Goal: Ask a question

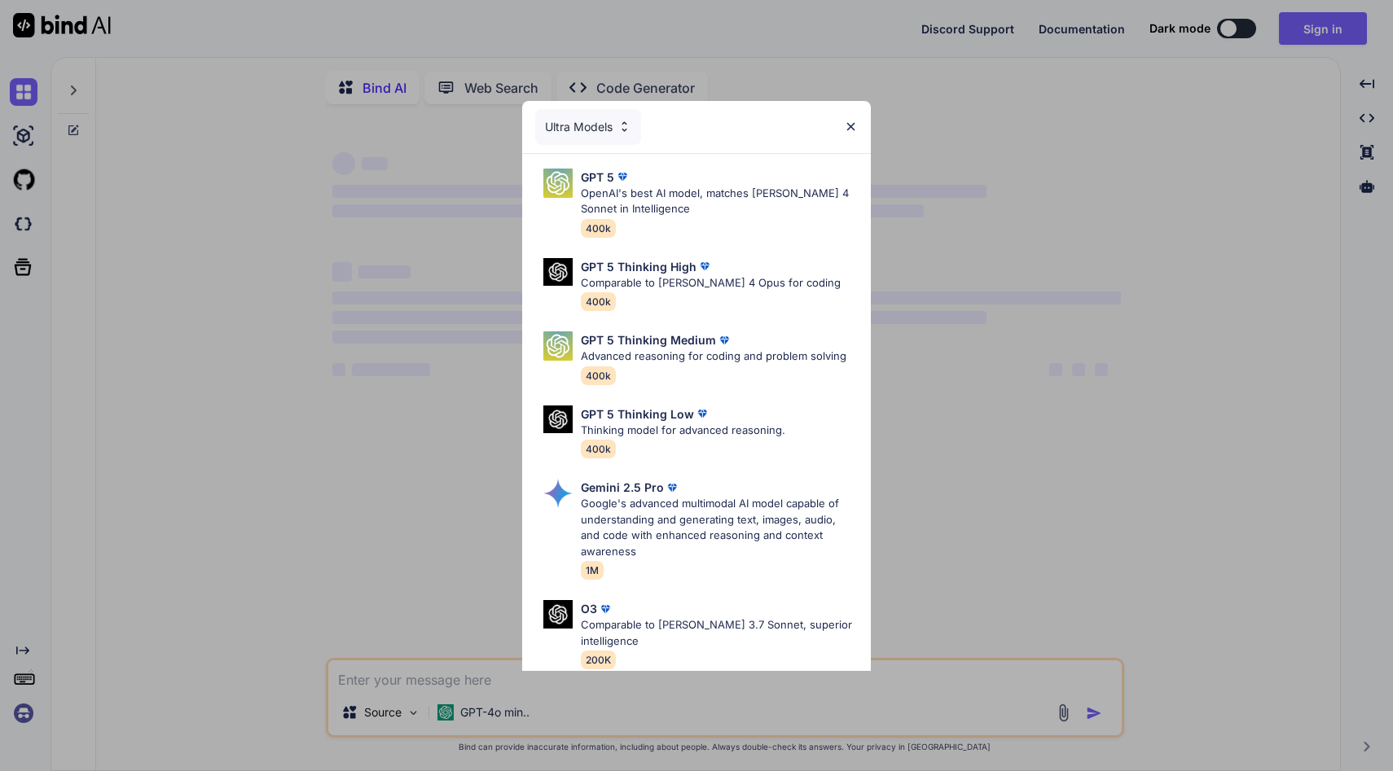
type textarea "x"
click at [847, 125] on img at bounding box center [851, 127] width 14 height 14
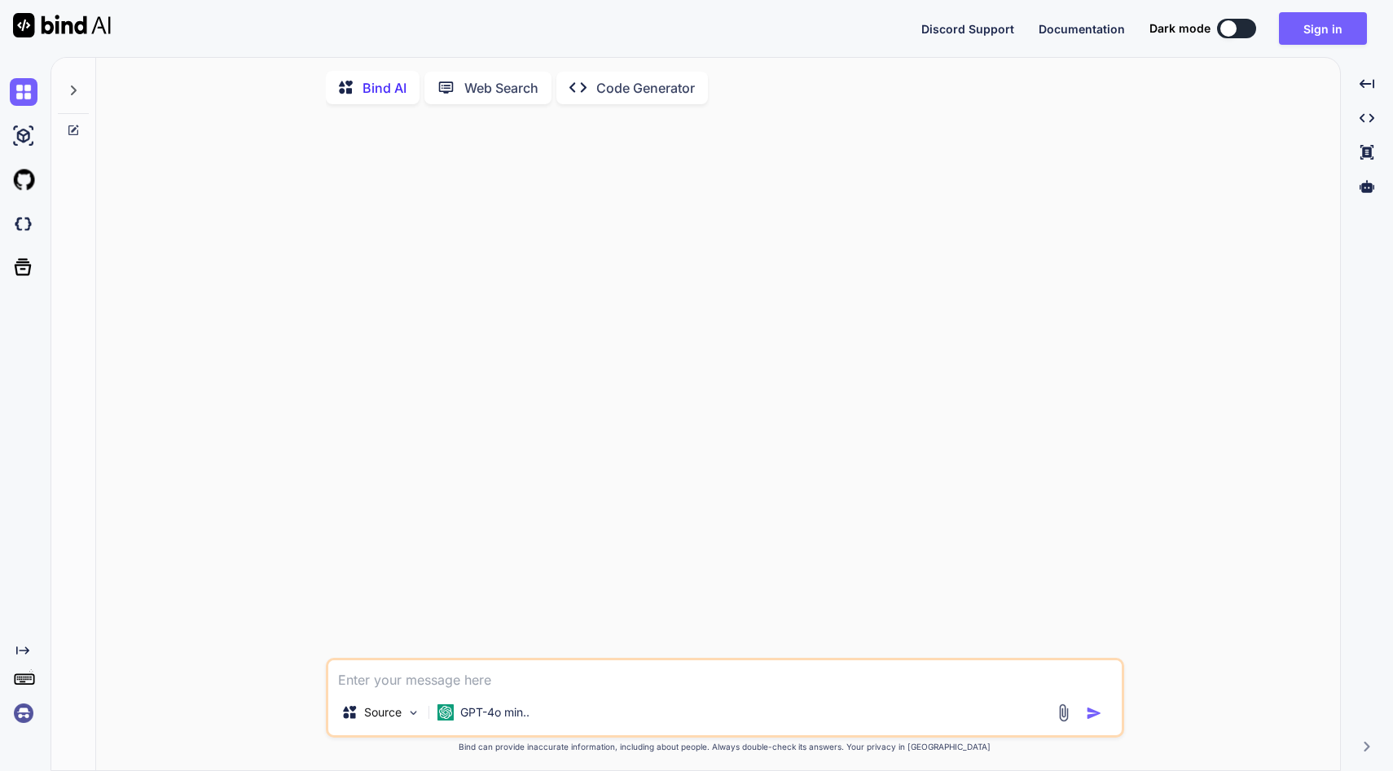
click at [976, 33] on span "Discord Support" at bounding box center [967, 29] width 93 height 14
click at [1000, 51] on div "Discord Support Documentation Dark mode Sign in Created with Pixso." at bounding box center [696, 28] width 1393 height 57
click at [997, 45] on div "Discord Support Documentation Dark mode Sign in Created with Pixso." at bounding box center [696, 28] width 1393 height 57
click at [978, 17] on div "Discord Support Documentation Dark mode Sign in Created with Pixso." at bounding box center [1150, 28] width 459 height 33
click at [964, 29] on span "Discord Support" at bounding box center [967, 29] width 93 height 14
